Goal: Find specific page/section: Find specific page/section

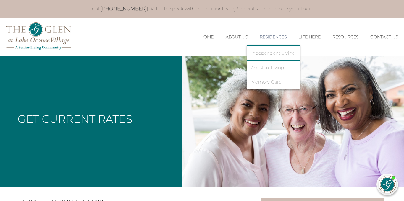
click at [263, 37] on link "Residences" at bounding box center [272, 37] width 27 height 5
click at [263, 52] on link "Independent Living" at bounding box center [273, 53] width 44 height 5
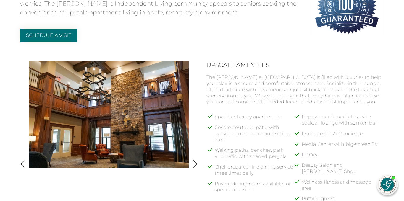
scroll to position [213, 0]
